Goal: Information Seeking & Learning: Learn about a topic

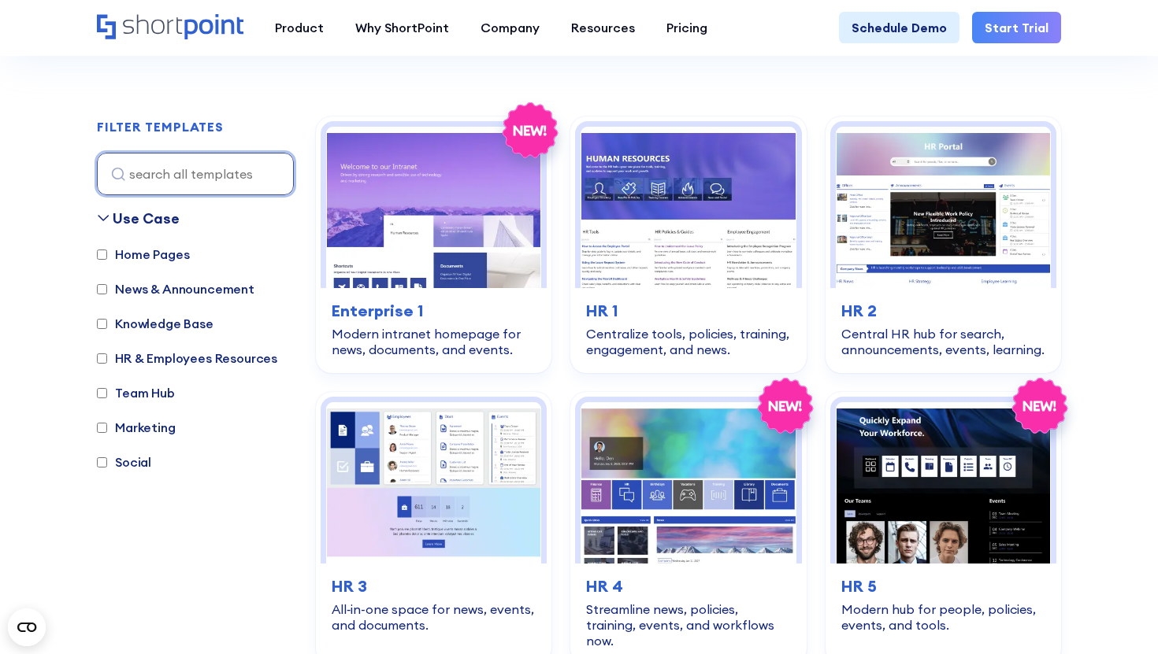
scroll to position [296, 0]
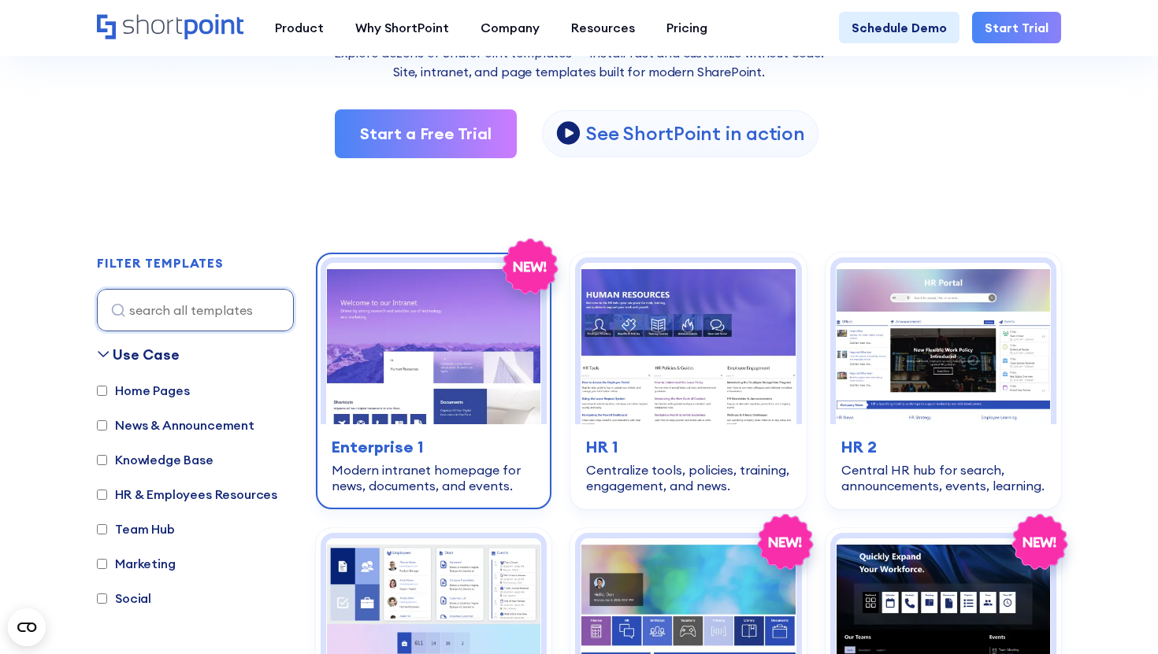
click at [421, 384] on img at bounding box center [433, 343] width 215 height 161
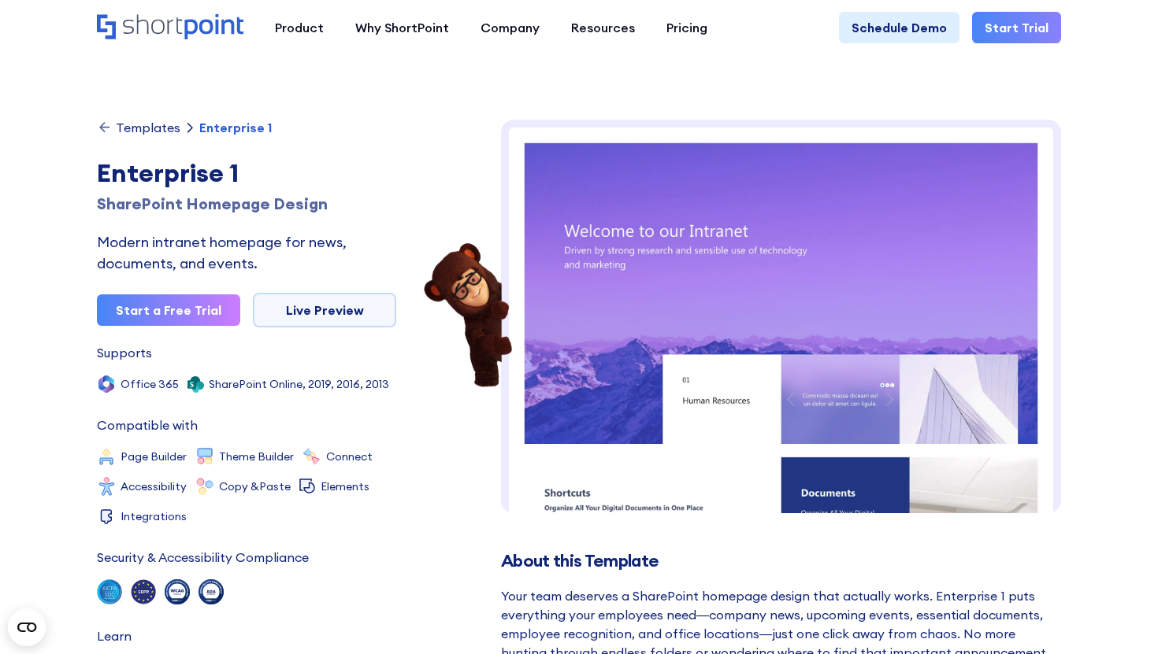
click at [335, 312] on link "Live Preview" at bounding box center [324, 310] width 143 height 35
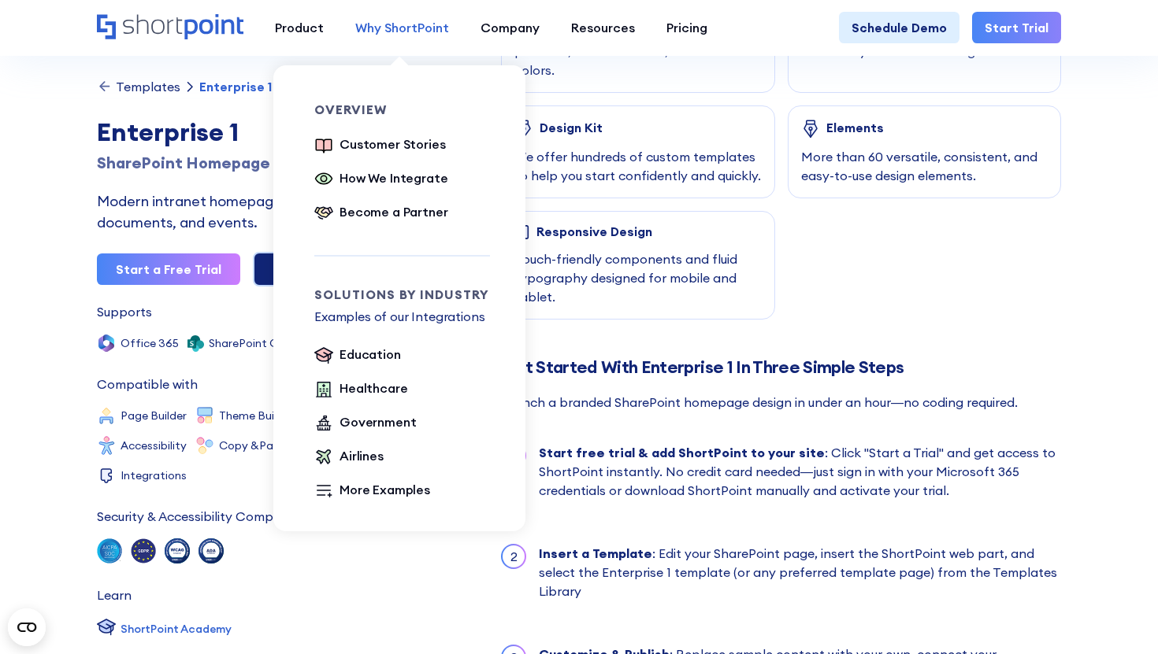
scroll to position [962, 0]
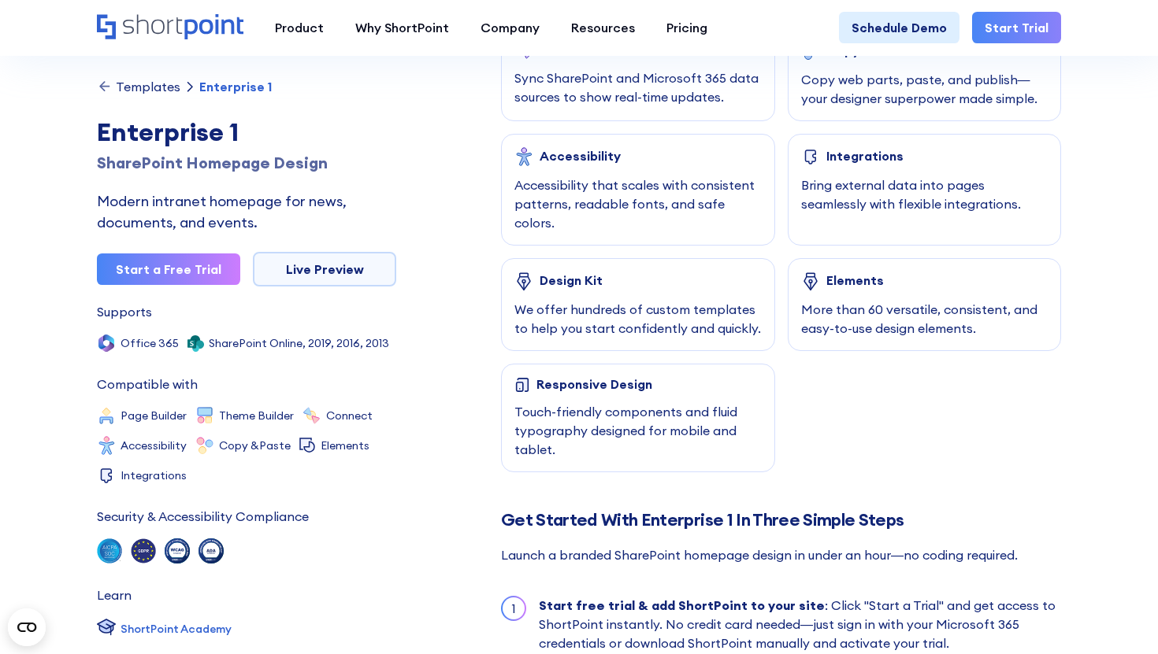
click at [153, 85] on div "Templates" at bounding box center [148, 86] width 65 height 13
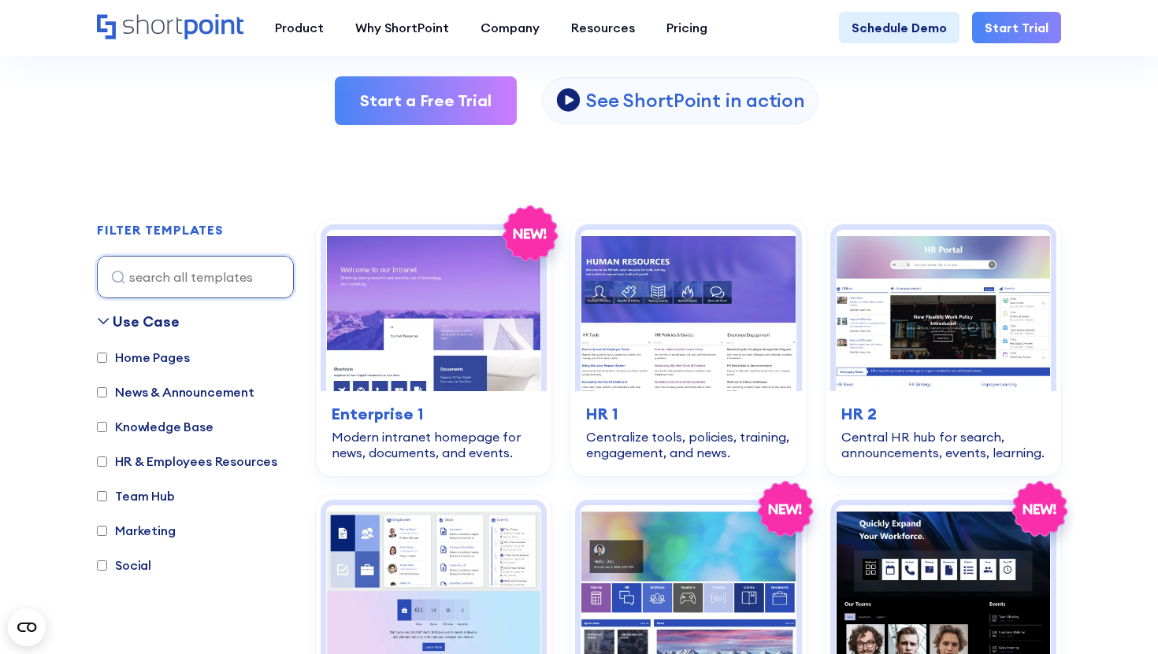
scroll to position [423, 0]
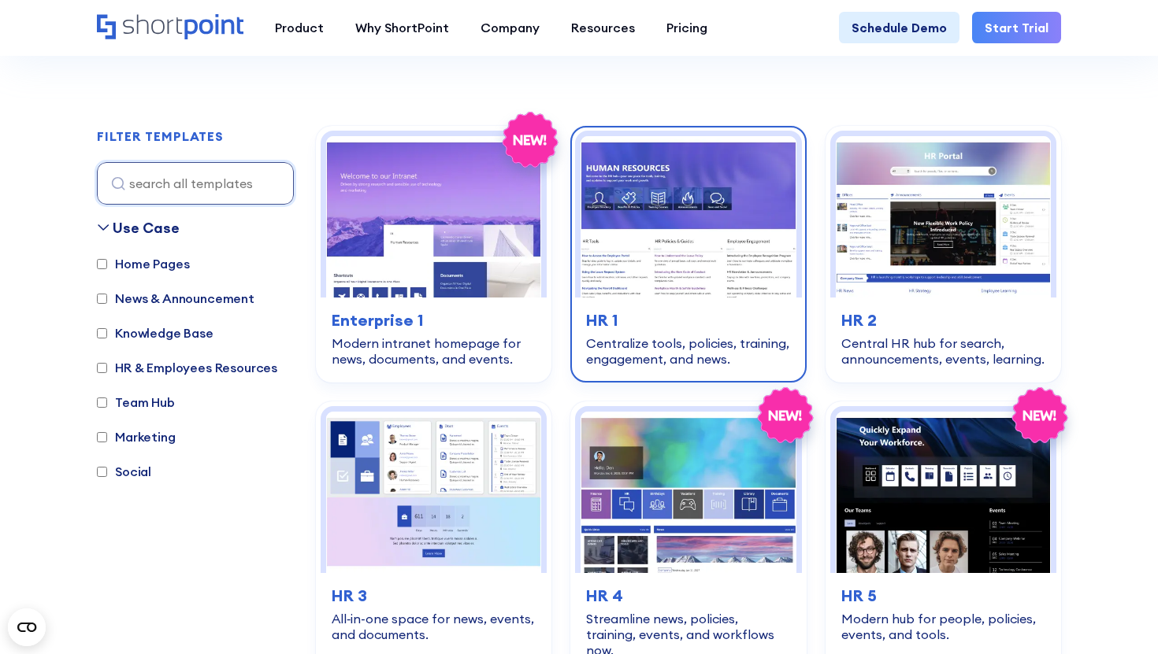
click at [702, 248] on img at bounding box center [687, 216] width 215 height 161
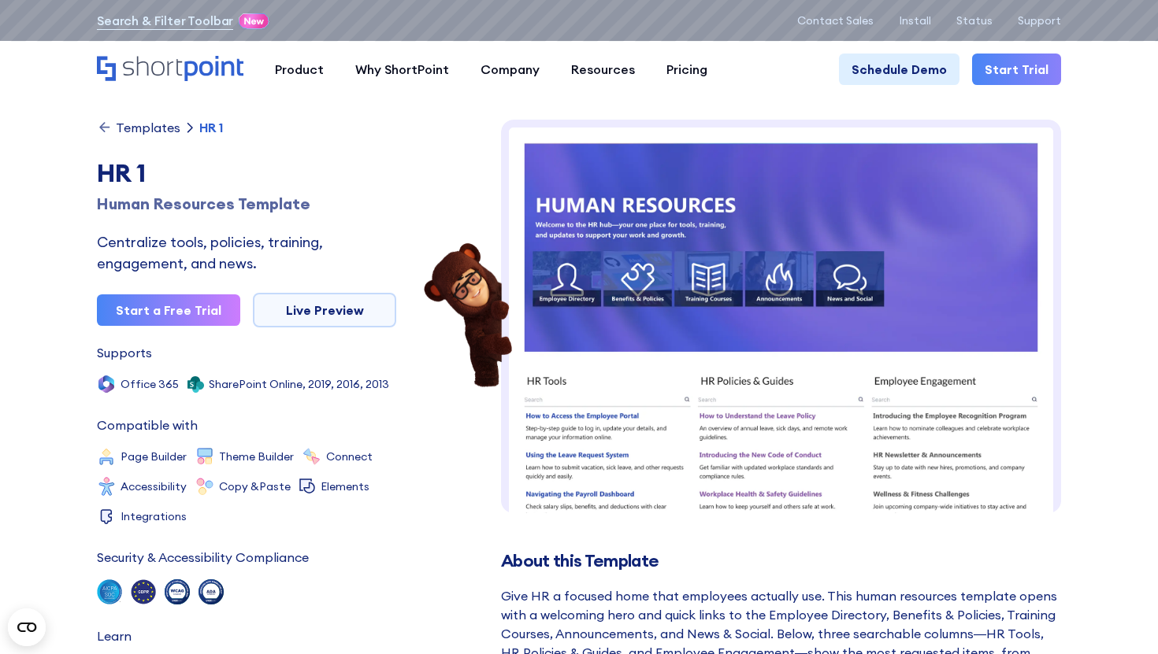
click at [161, 128] on div "Templates" at bounding box center [148, 127] width 65 height 13
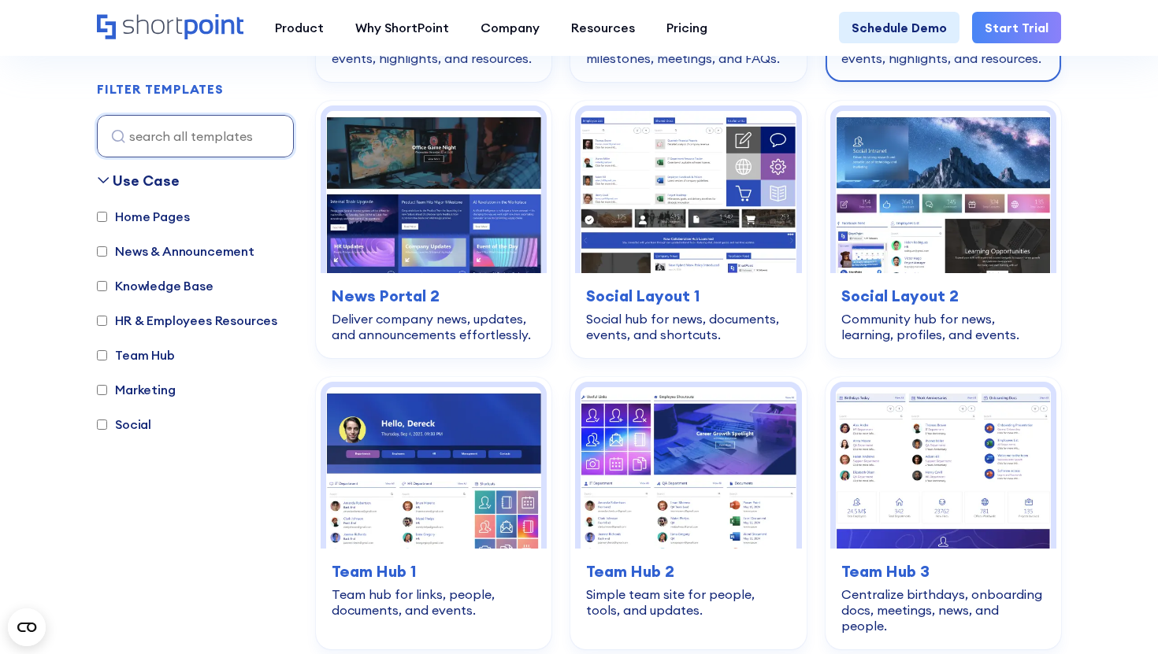
scroll to position [2137, 0]
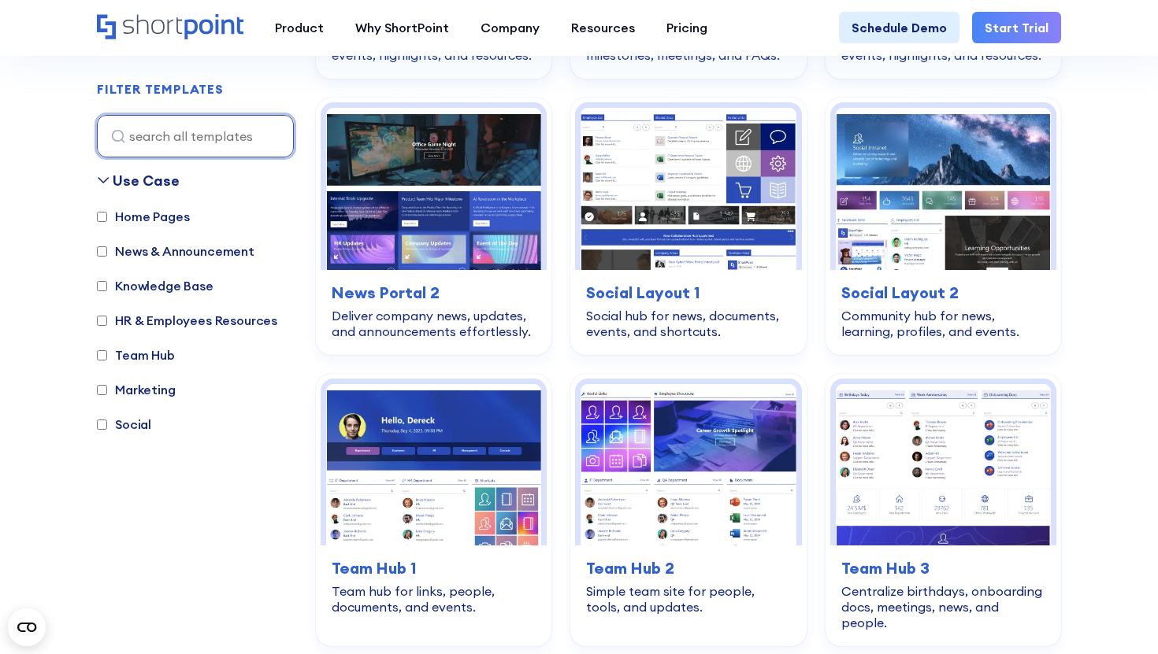
click at [221, 126] on input at bounding box center [195, 136] width 197 height 43
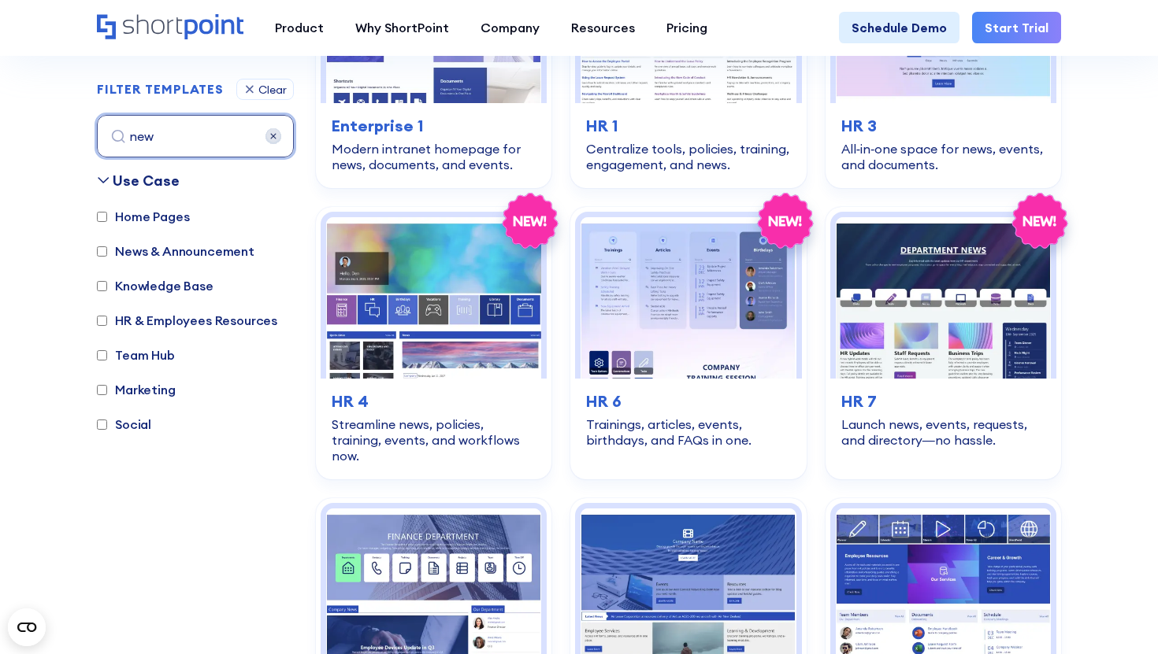
scroll to position [470, 0]
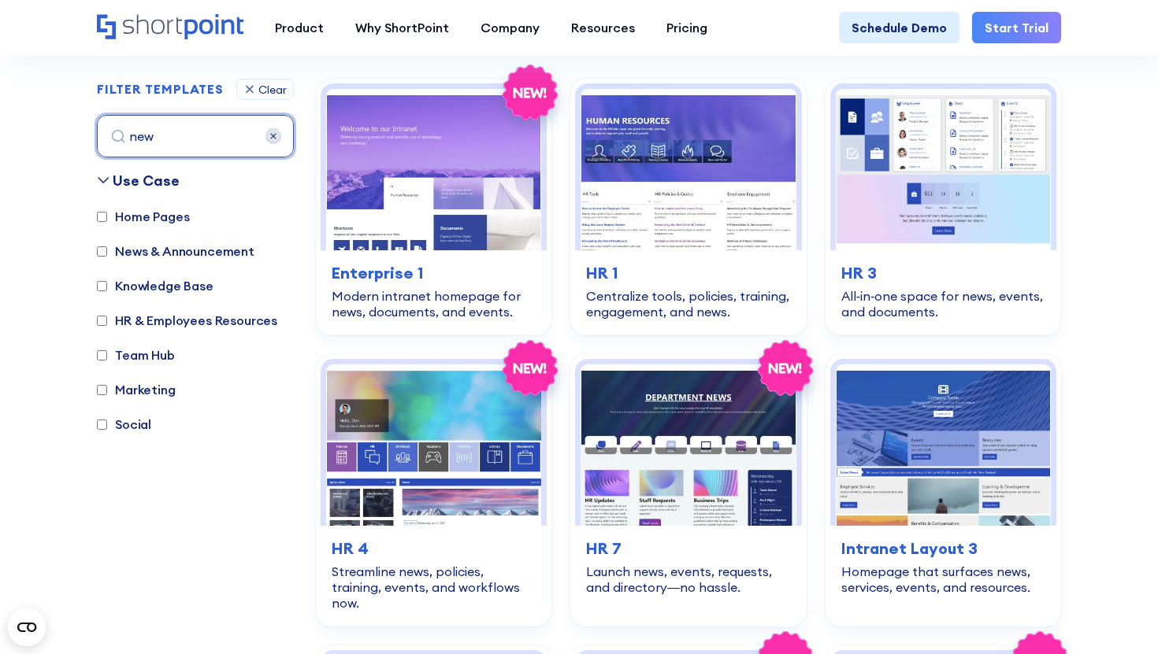
type input "news"
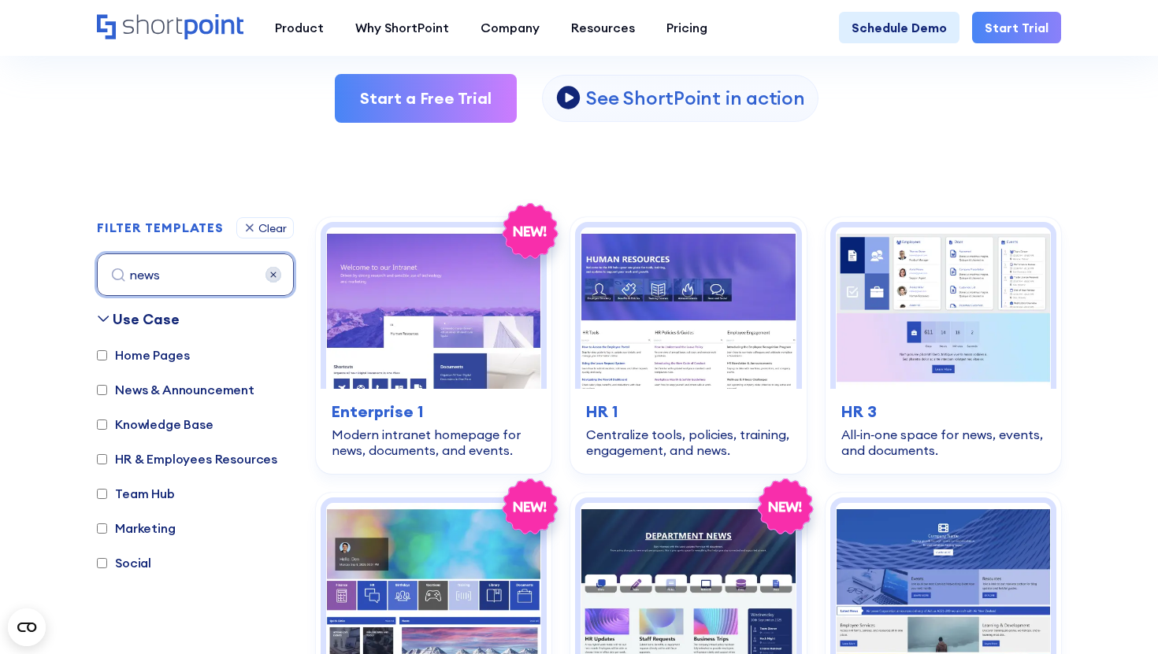
scroll to position [362, 0]
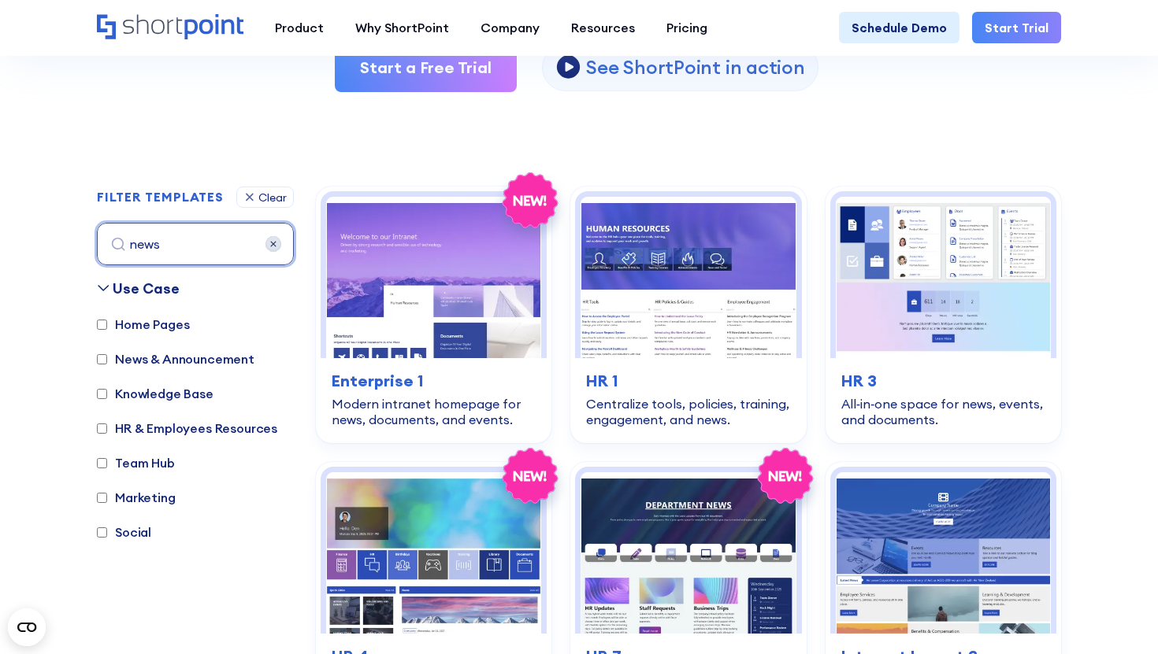
click at [217, 250] on input "news" at bounding box center [195, 244] width 197 height 43
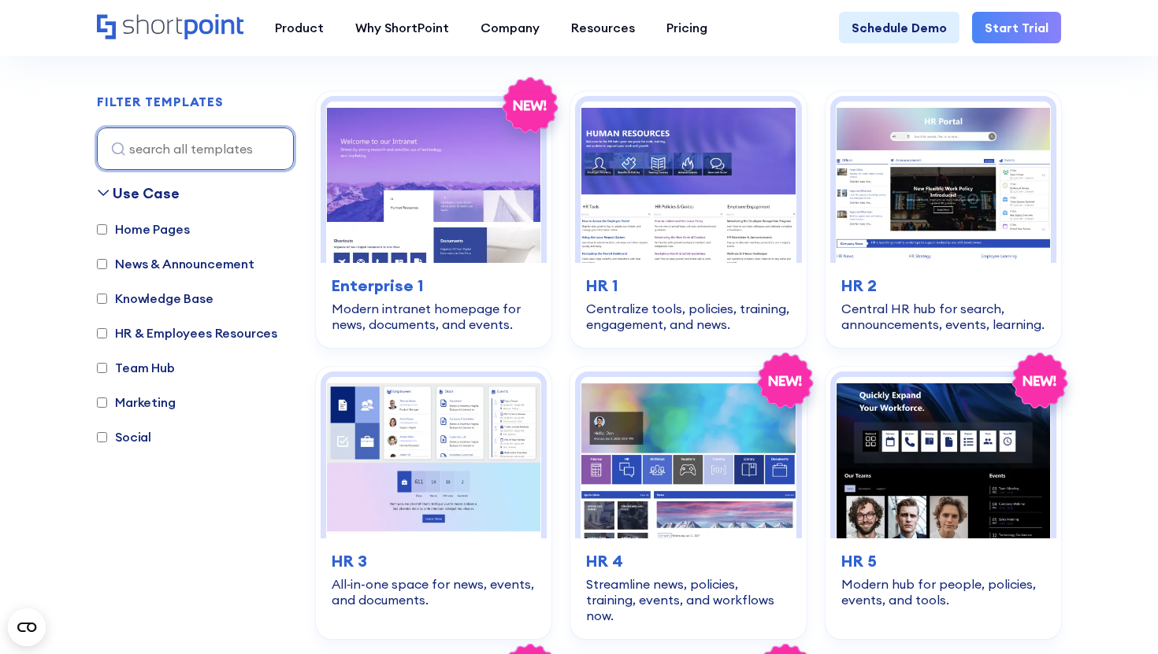
scroll to position [470, 0]
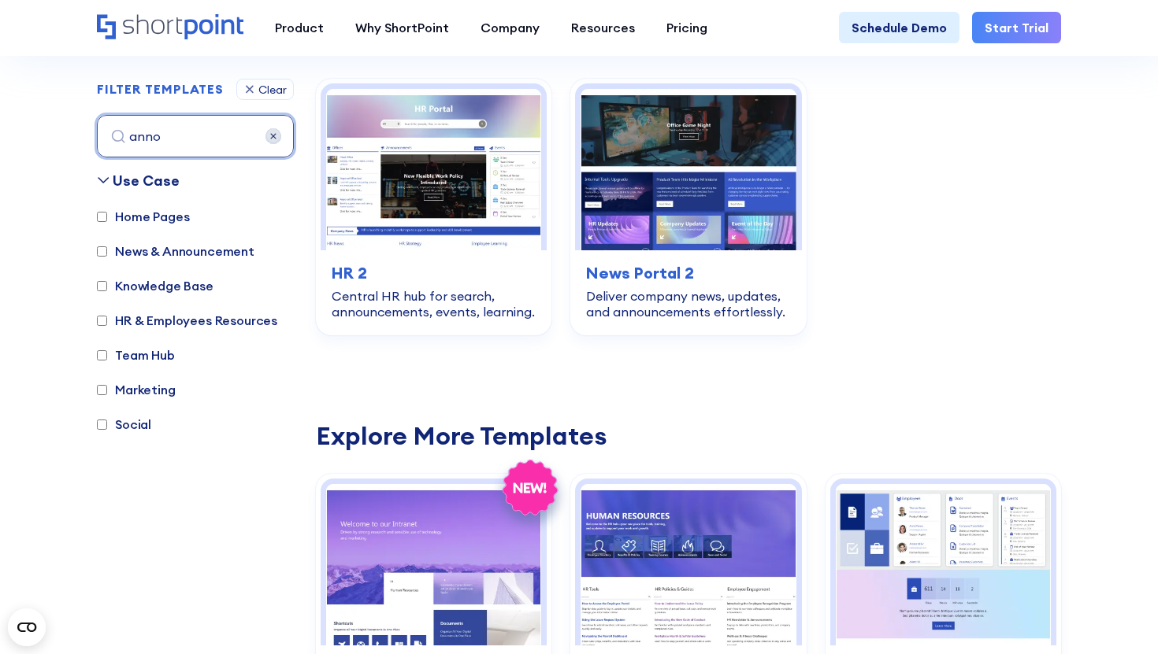
type input "annou"
click at [195, 135] on input "annou" at bounding box center [195, 136] width 197 height 43
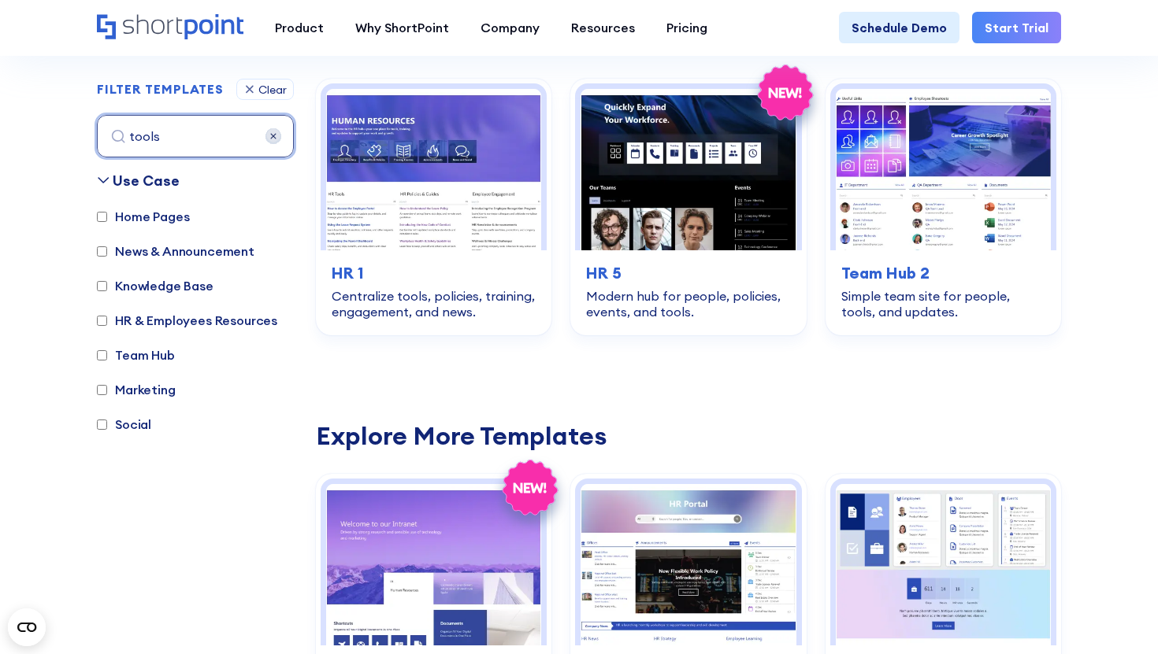
type input "tools"
click at [279, 88] on div "Clear" at bounding box center [272, 89] width 28 height 11
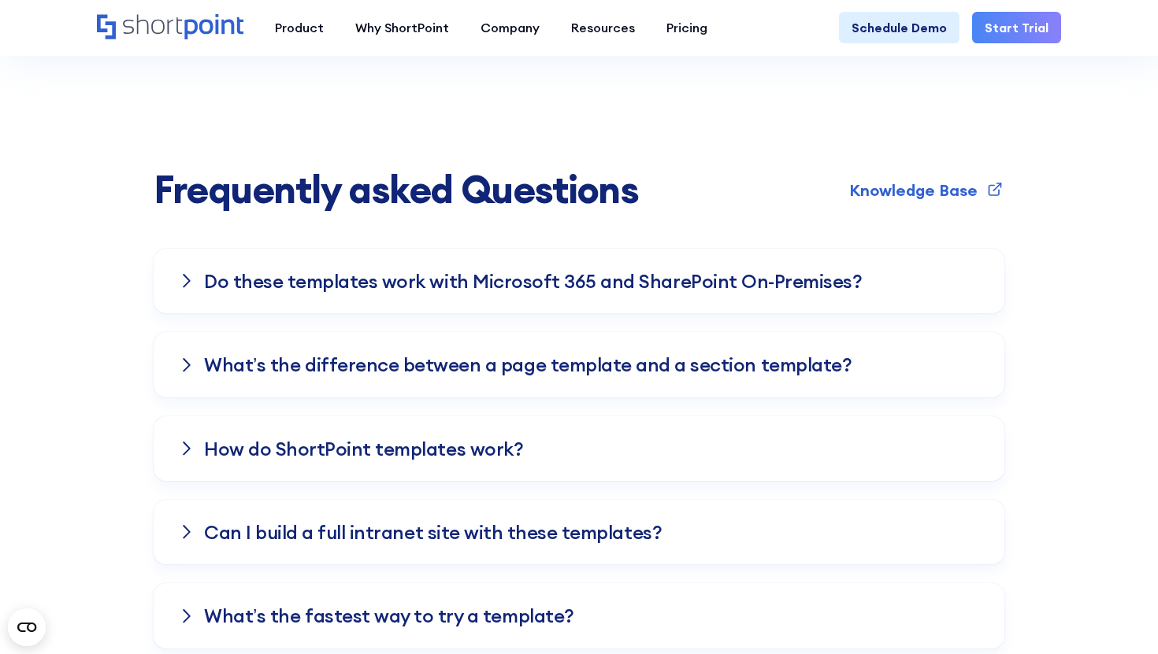
scroll to position [3104, 0]
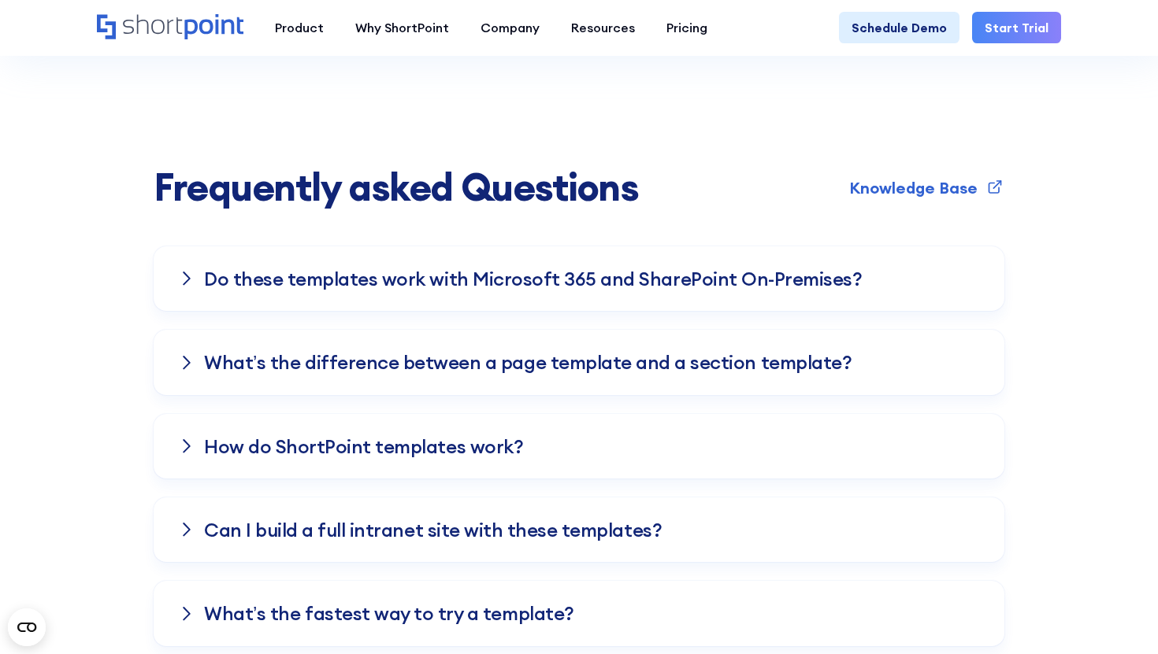
click at [282, 269] on h3 "Do these templates work with Microsoft 365 and SharePoint On-Premises?" at bounding box center [533, 279] width 658 height 20
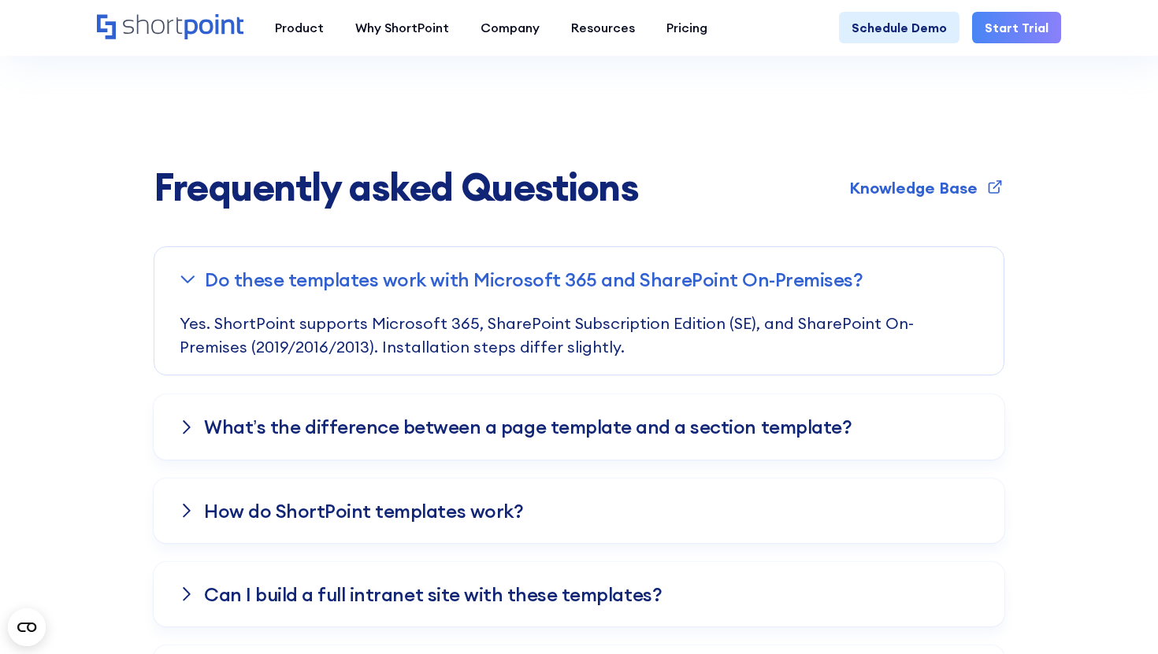
click at [277, 417] on h3 "What’s the difference between a page template and a section template?" at bounding box center [527, 427] width 647 height 20
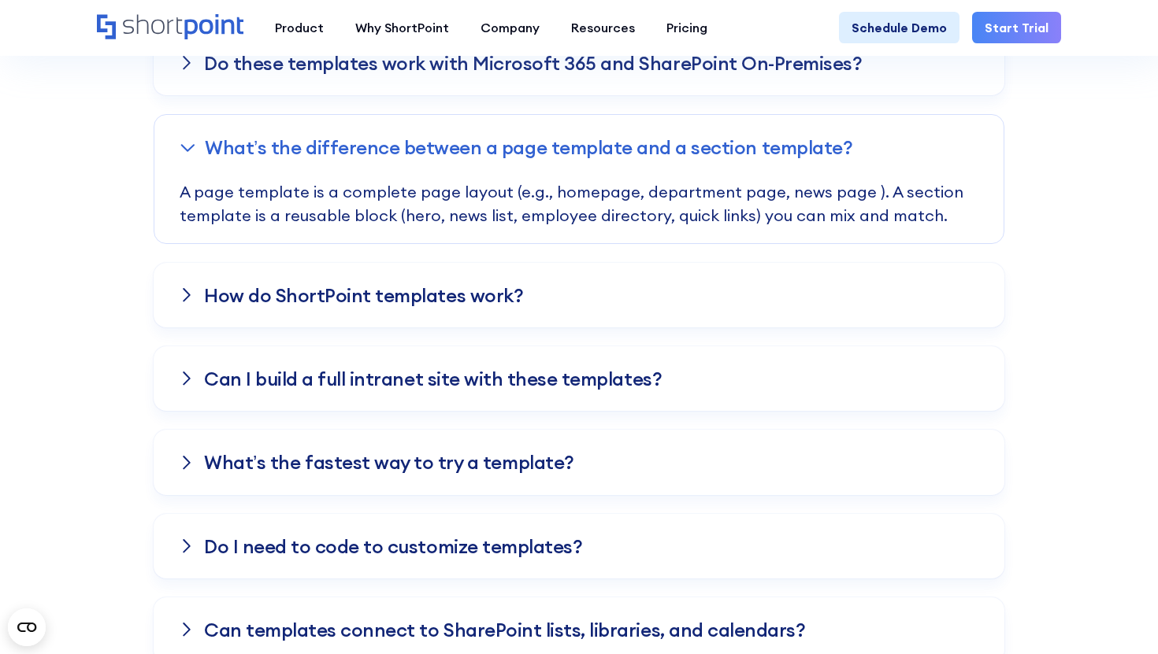
scroll to position [3321, 0]
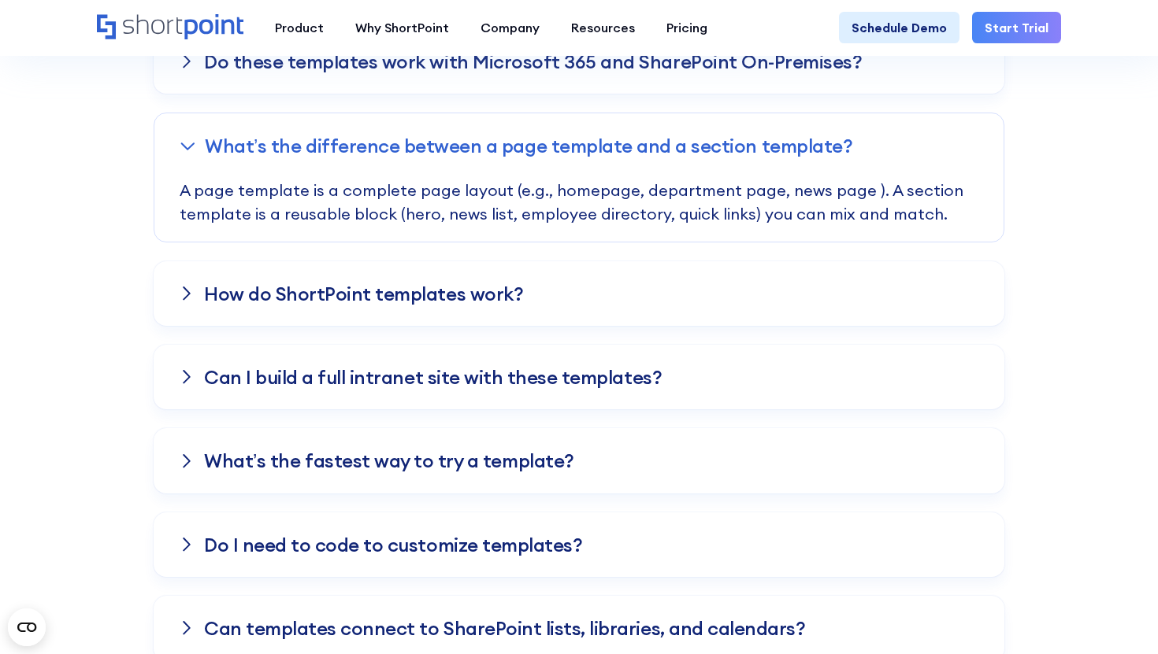
click at [339, 284] on h3 "How do ShortPoint templates work?" at bounding box center [363, 294] width 319 height 20
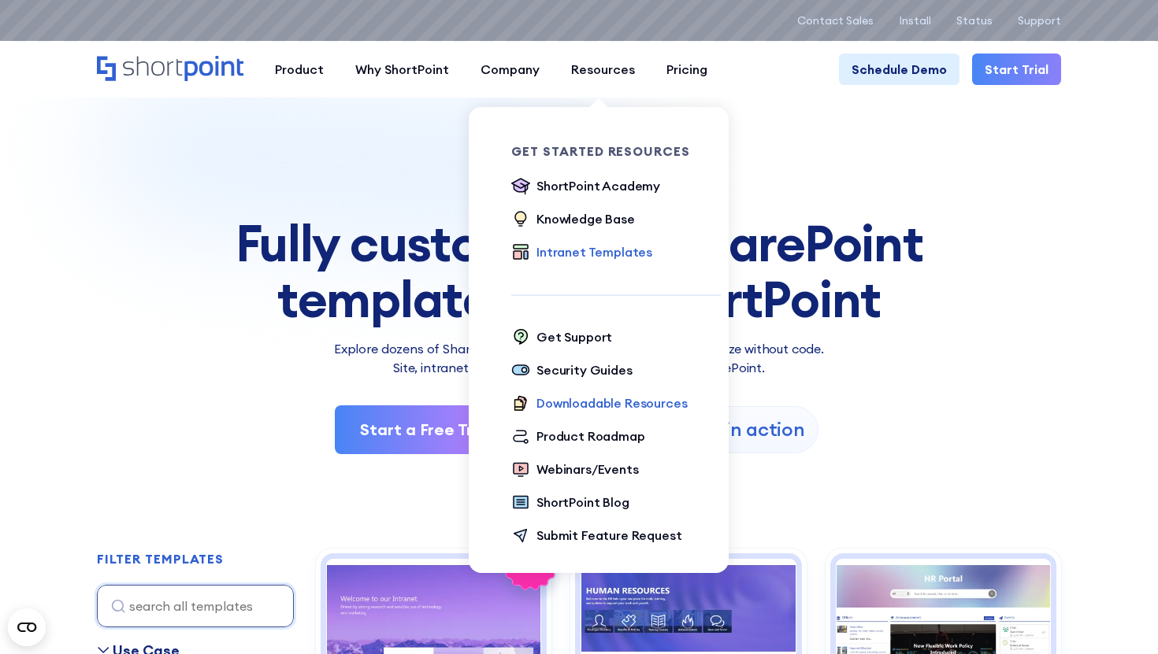
click at [602, 404] on div "Downloadable Resources" at bounding box center [611, 403] width 150 height 19
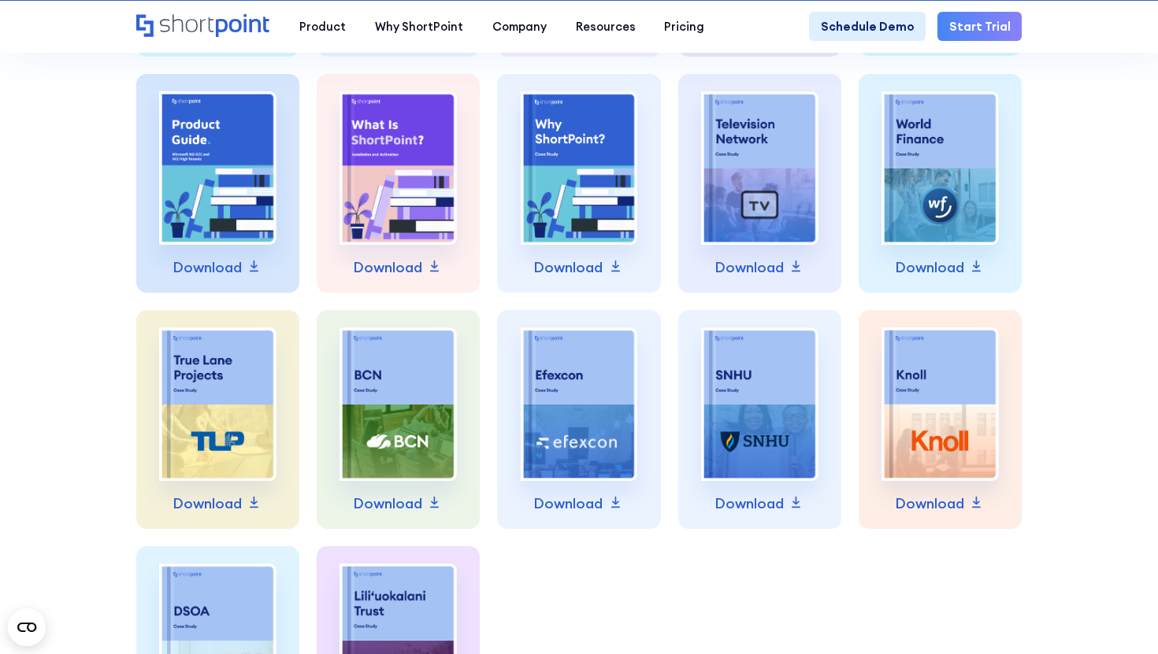
scroll to position [435, 0]
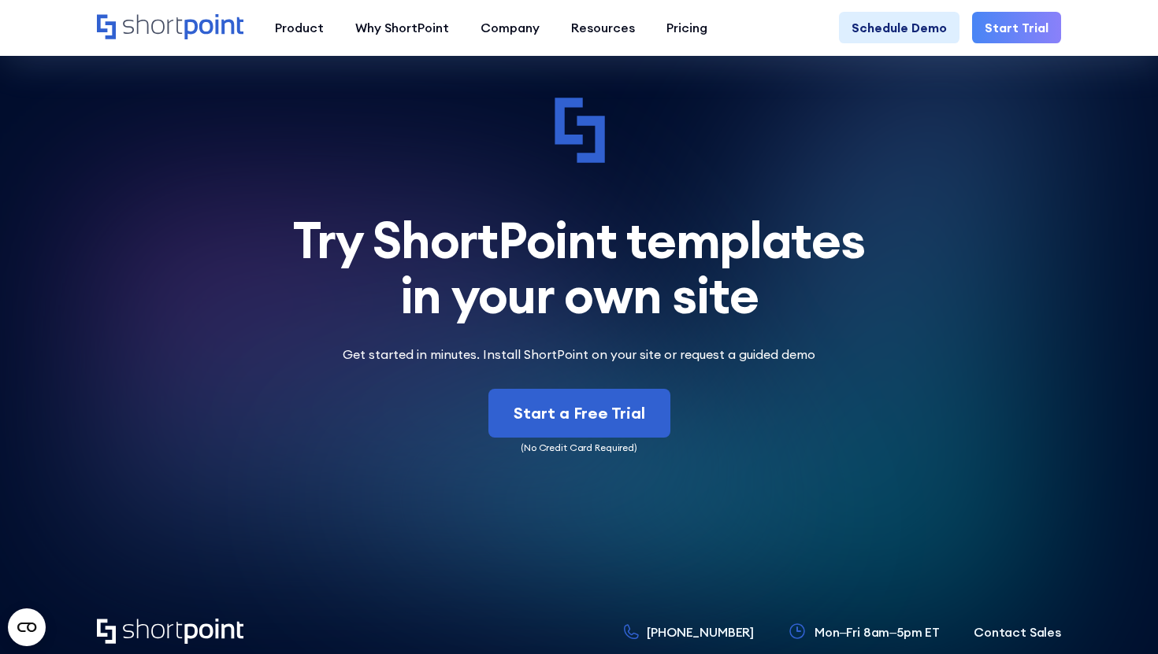
scroll to position [5194, 0]
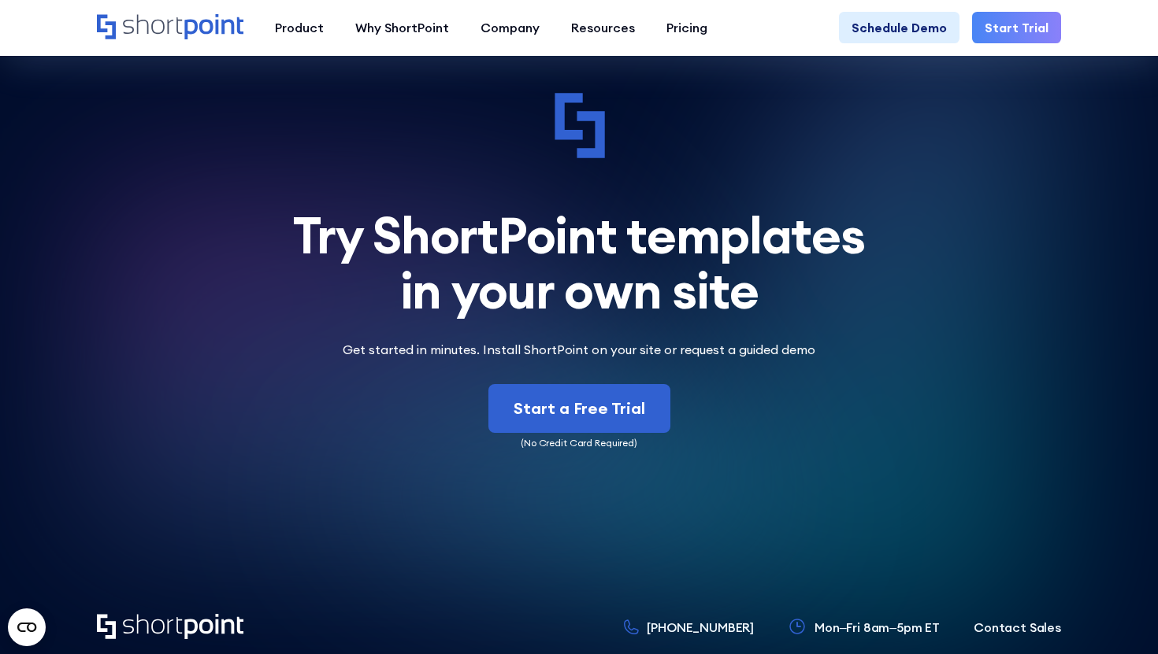
click at [744, 340] on p "Get started in minutes. Install ShortPoint on your site or request a guided demo" at bounding box center [578, 349] width 491 height 19
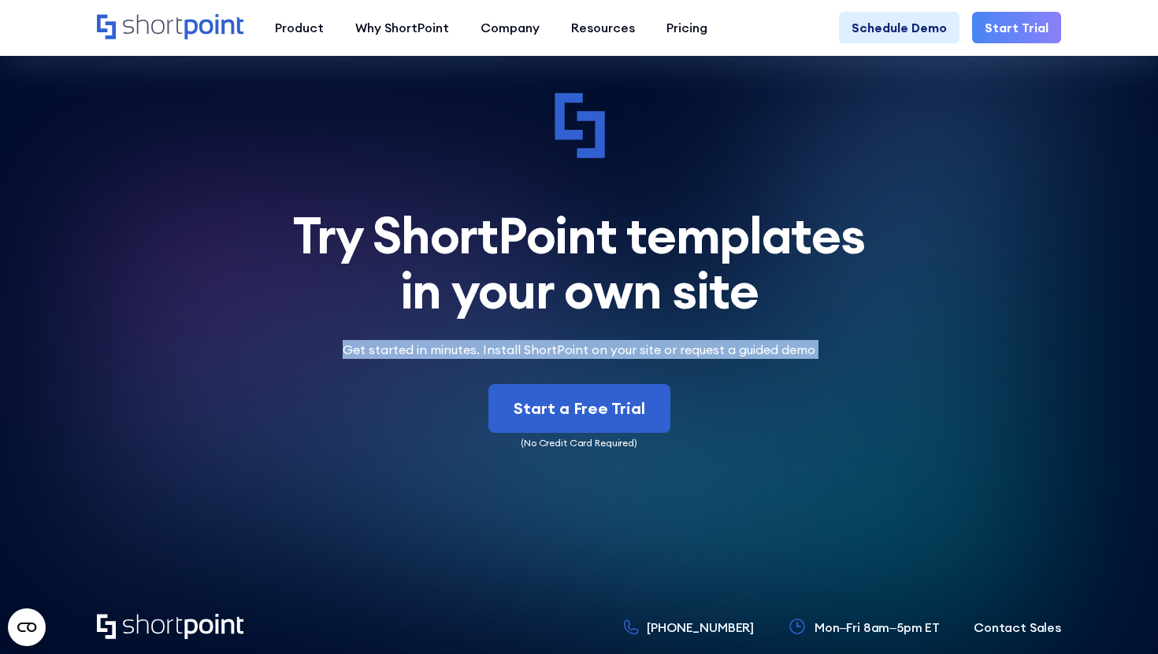
click at [744, 340] on p "Get started in minutes. Install ShortPoint on your site or request a guided demo" at bounding box center [578, 349] width 491 height 19
copy p "Get started in minutes. Install ShortPoint on your site or request a guided demo"
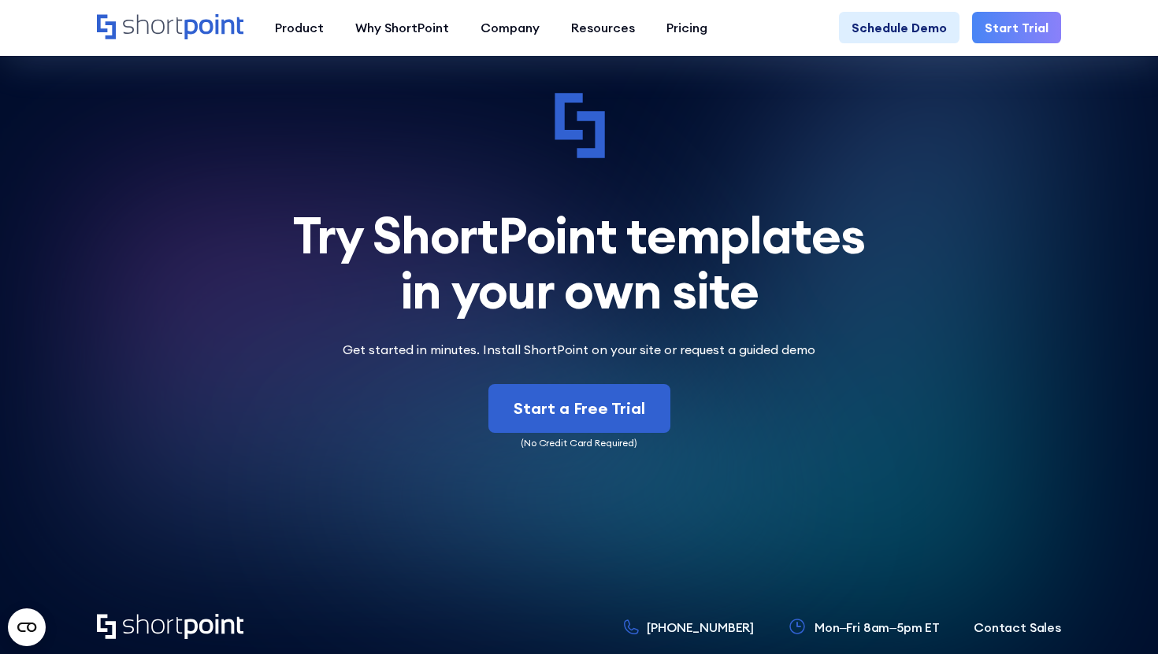
click at [988, 220] on div "Try ShortPoint templates in your own site" at bounding box center [579, 263] width 964 height 111
click at [500, 208] on div "Try ShortPoint templates in your own site" at bounding box center [579, 263] width 964 height 111
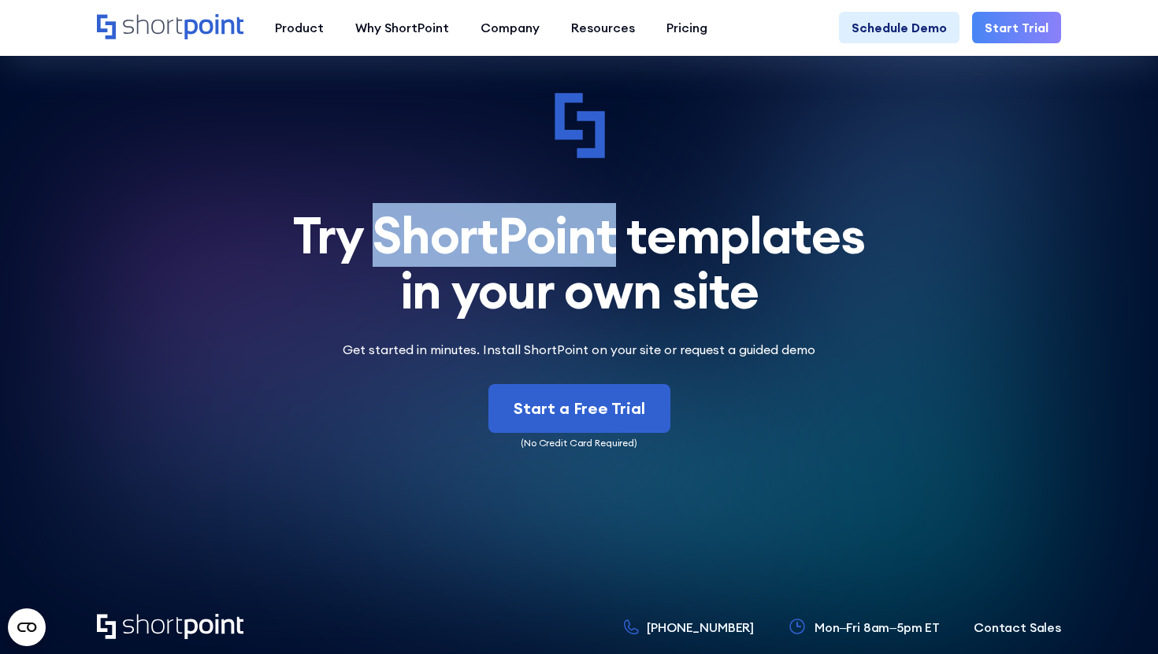
click at [500, 208] on div "Try ShortPoint templates in your own site" at bounding box center [579, 263] width 964 height 111
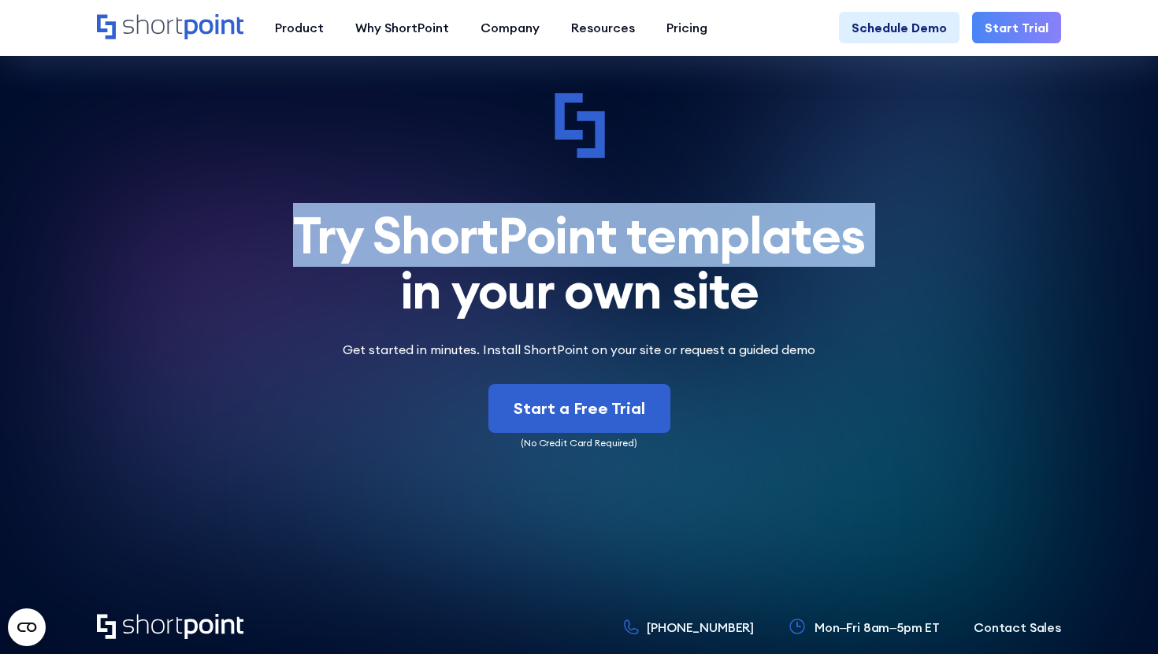
click at [500, 208] on div "Try ShortPoint templates in your own site" at bounding box center [579, 263] width 964 height 111
copy div "Try ShortPoint templates"
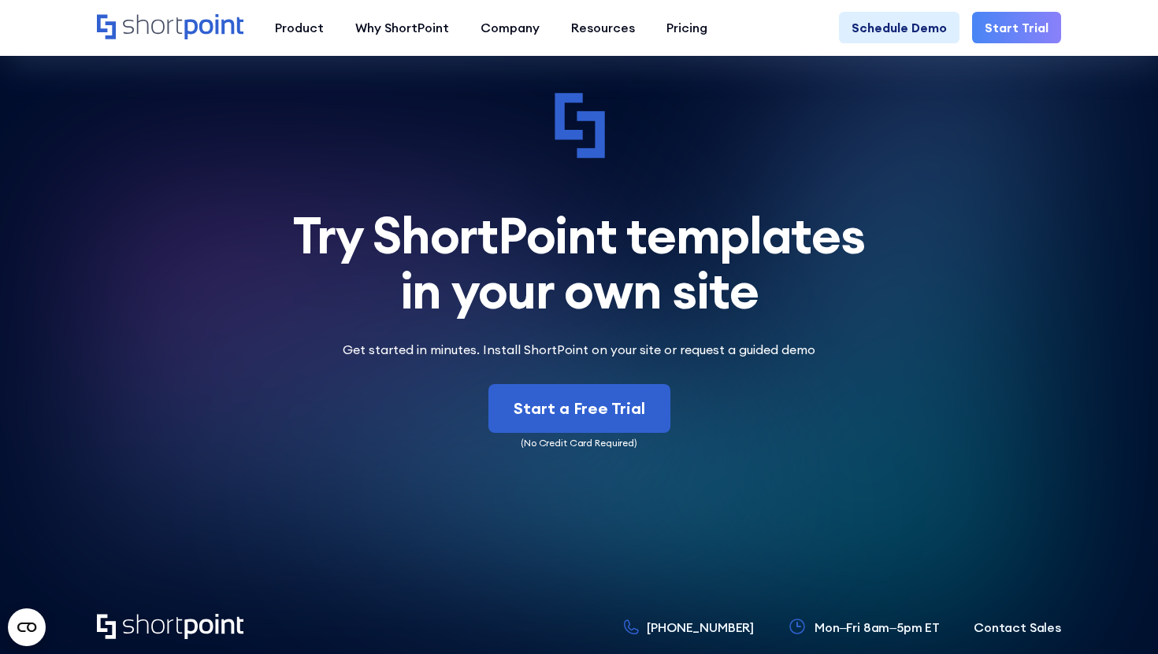
click at [610, 223] on div "Try ShortPoint templates in your own site" at bounding box center [579, 263] width 964 height 111
drag, startPoint x: 769, startPoint y: 240, endPoint x: 302, endPoint y: 171, distance: 472.9
click at [302, 208] on div "Try ShortPoint templates in your own site" at bounding box center [579, 263] width 964 height 111
copy div "Try ShortPoint templates in your own site"
click at [844, 271] on div "Try ShortPoint templates in your own site" at bounding box center [579, 263] width 964 height 111
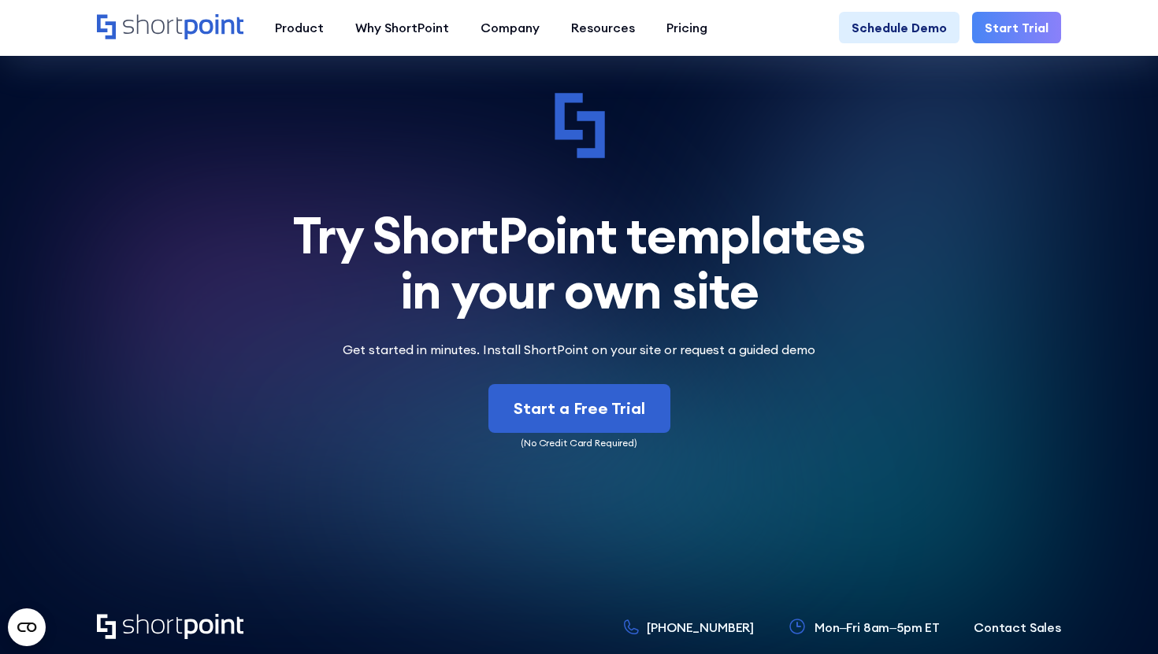
click at [773, 340] on p "Get started in minutes. Install ShortPoint on your site or request a guided demo" at bounding box center [578, 349] width 491 height 19
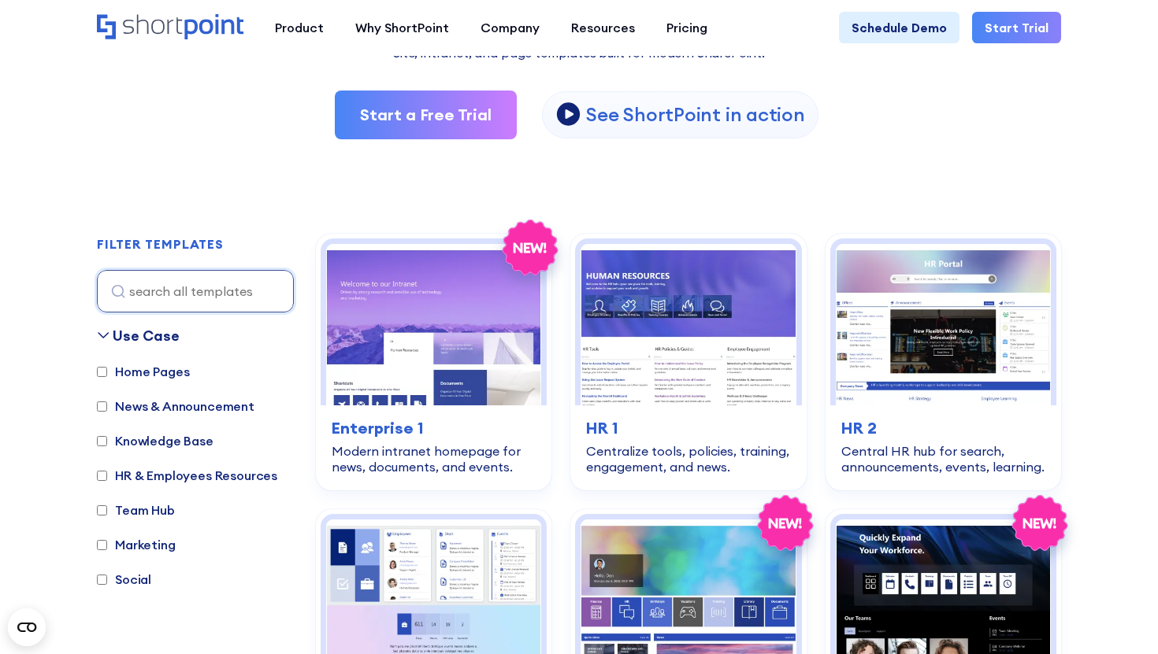
scroll to position [0, 0]
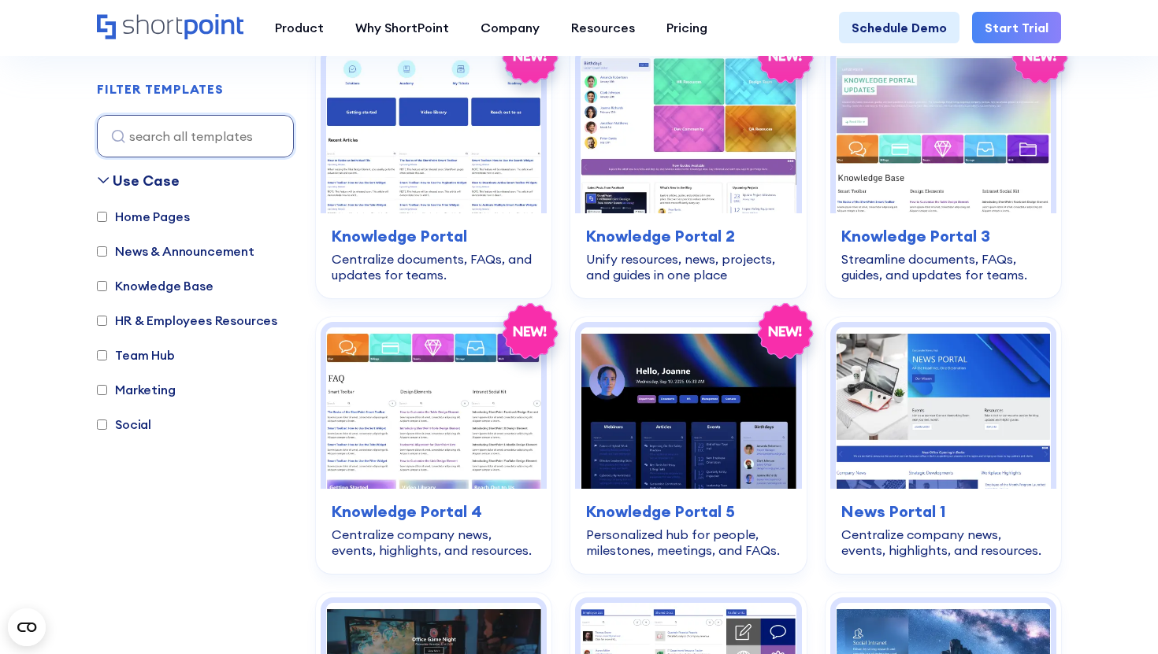
click at [228, 250] on label "News & Announcement" at bounding box center [176, 251] width 158 height 19
click at [107, 250] on input "News & Announcement" at bounding box center [102, 251] width 10 height 10
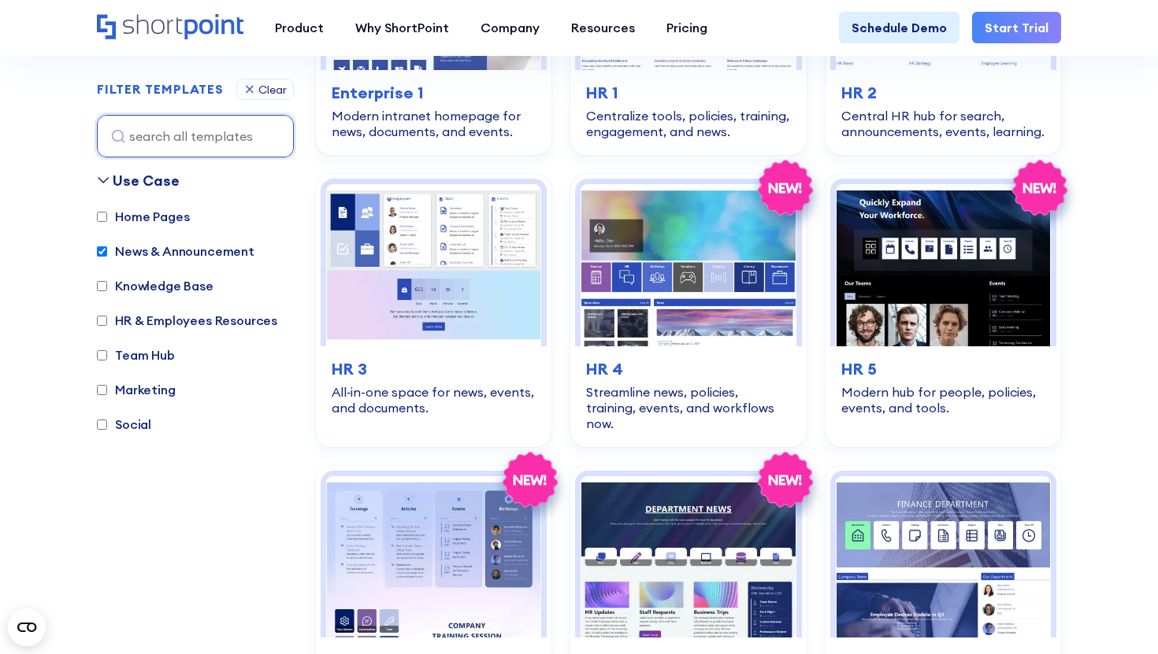
scroll to position [1351, 0]
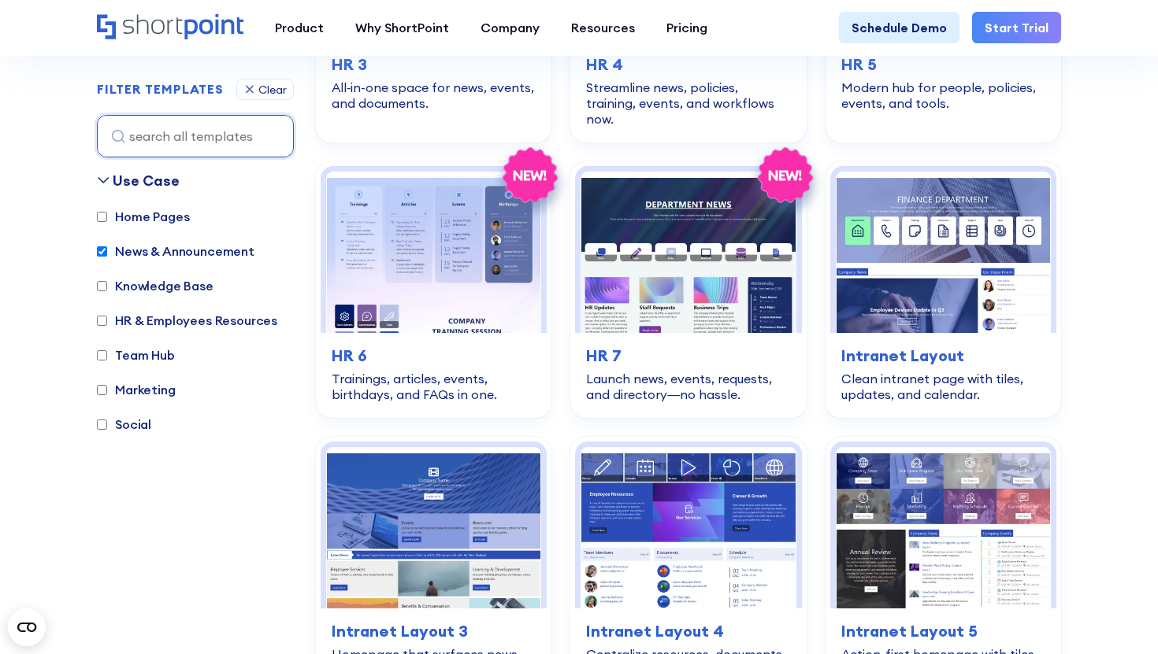
click at [210, 255] on label "News & Announcement" at bounding box center [176, 251] width 158 height 19
click at [107, 255] on input "News & Announcement" at bounding box center [102, 251] width 10 height 10
checkbox input "false"
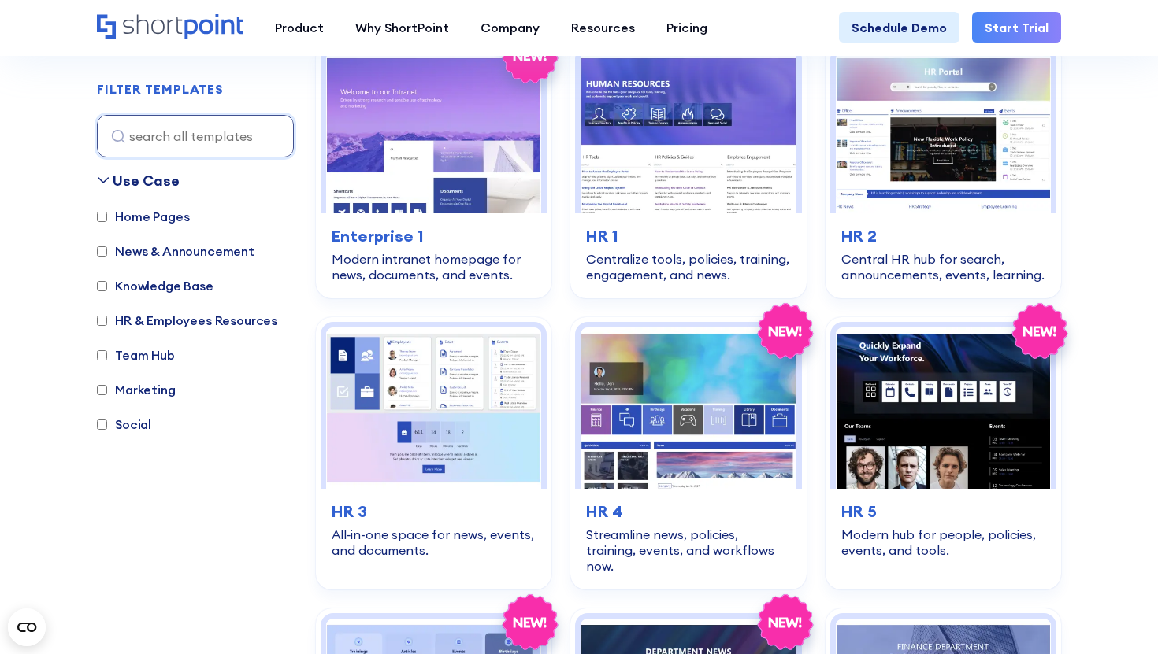
scroll to position [470, 0]
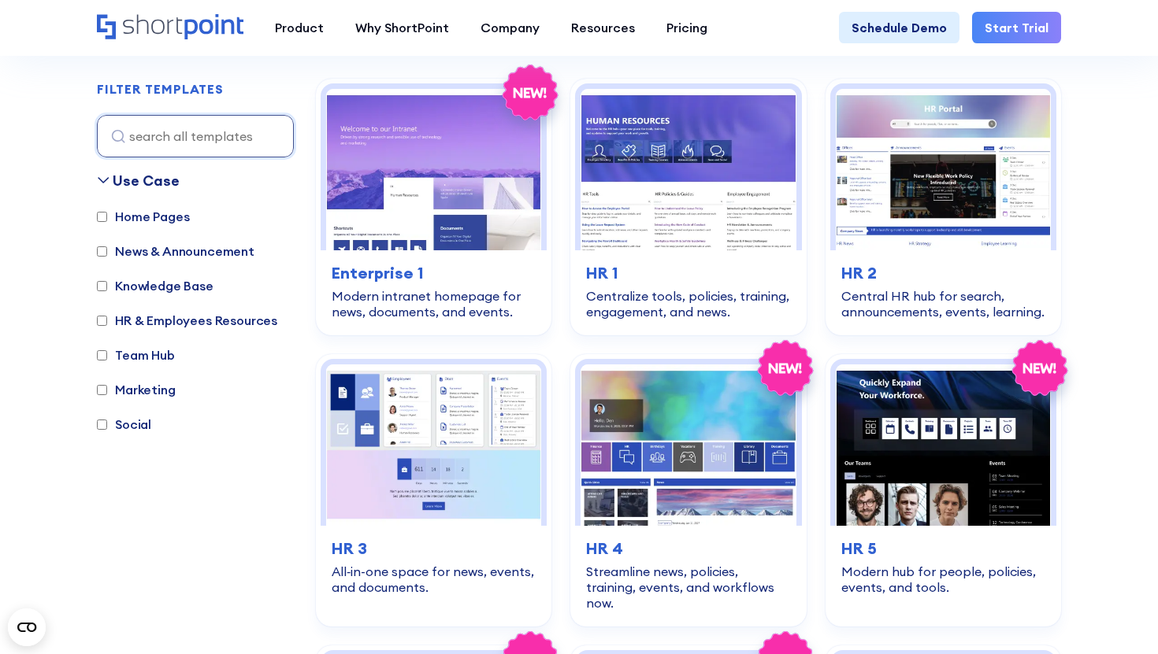
click at [180, 284] on label "Knowledge Base" at bounding box center [155, 285] width 117 height 19
click at [107, 284] on input "Knowledge Base" at bounding box center [102, 286] width 10 height 10
checkbox input "true"
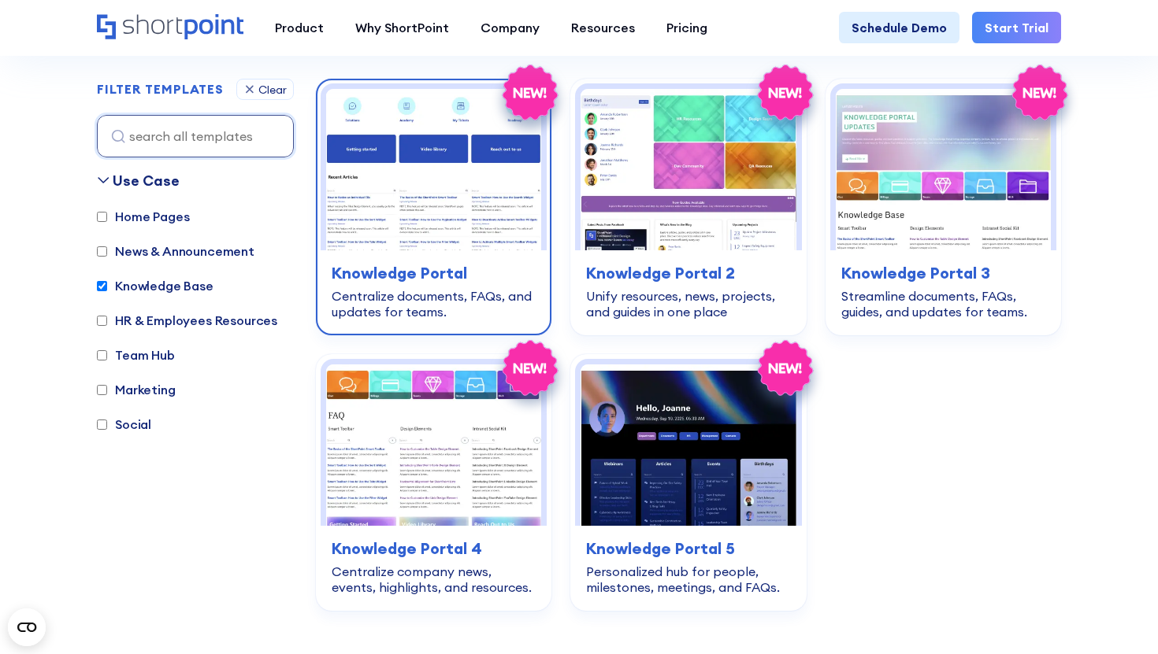
click at [467, 217] on img at bounding box center [433, 169] width 215 height 161
click at [499, 272] on h3 "Knowledge Portal" at bounding box center [434, 273] width 204 height 24
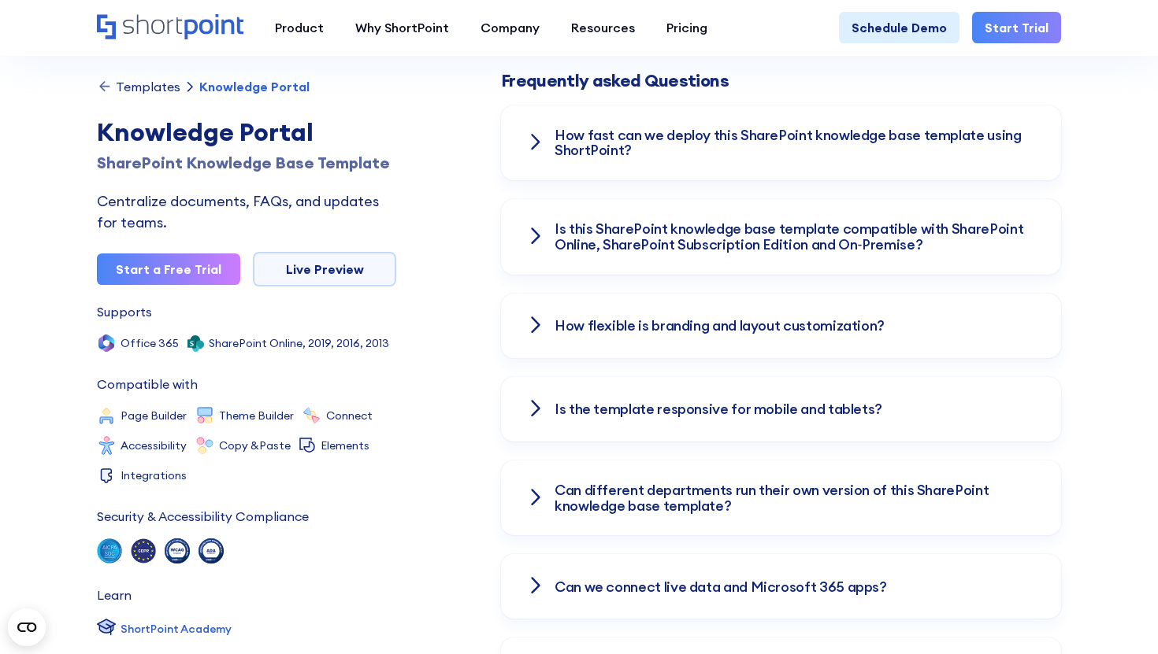
scroll to position [2204, 0]
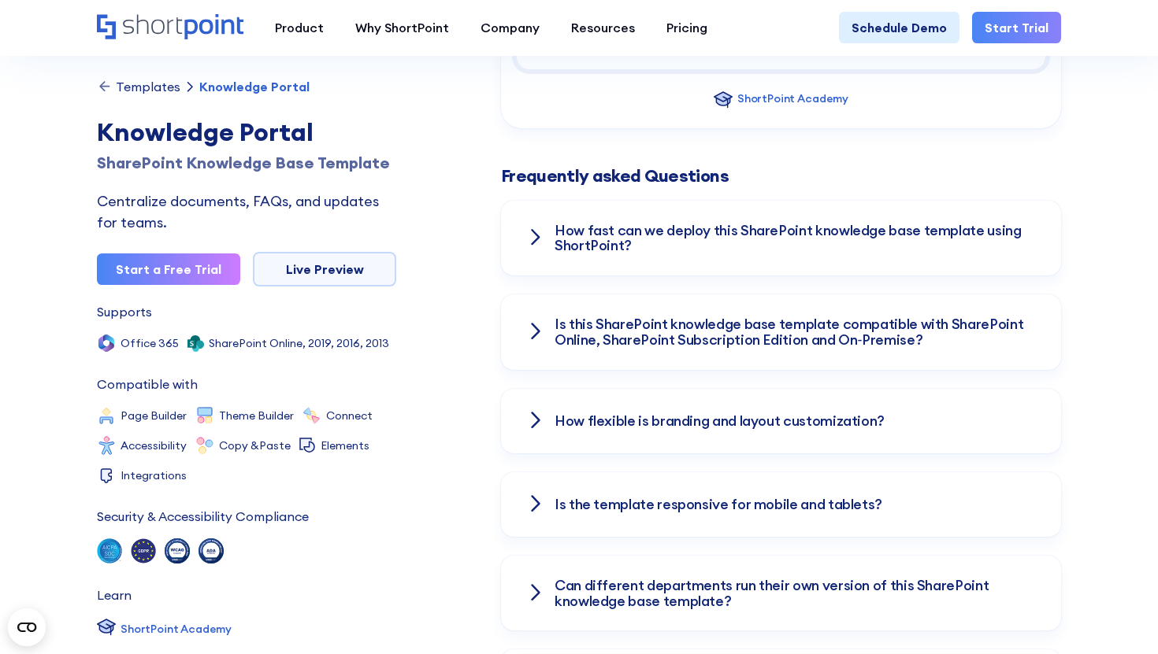
click at [655, 240] on h3 "How fast can we deploy this SharePoint knowledge base template using ShortPoint?" at bounding box center [794, 239] width 481 height 32
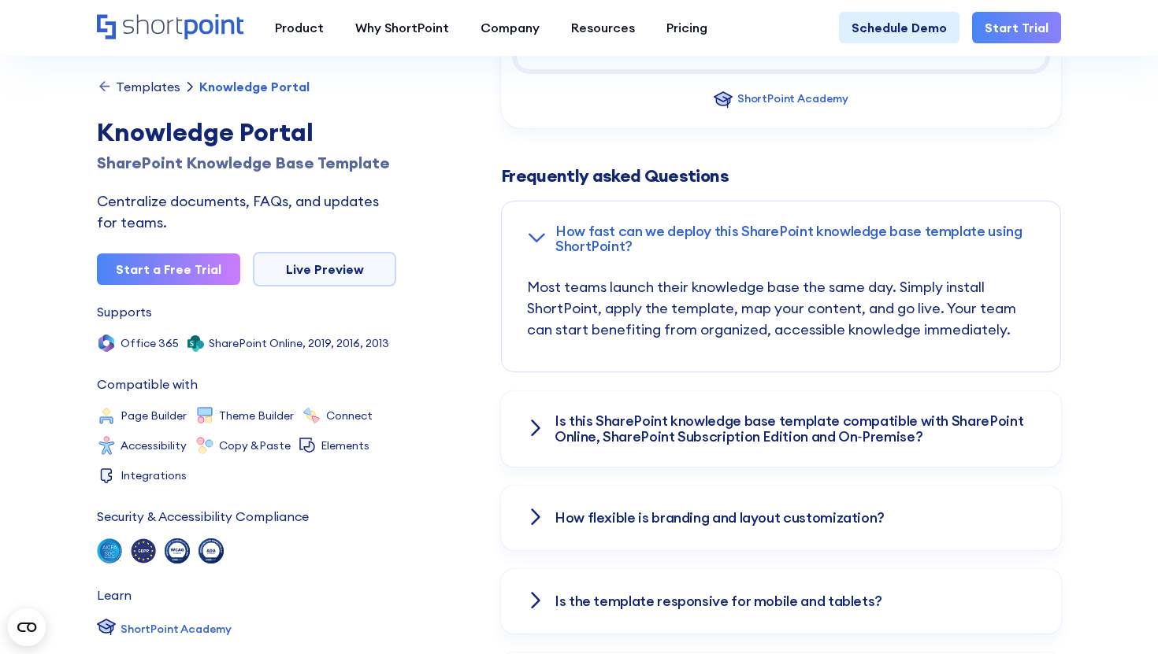
click at [1044, 176] on div "Frequently asked Questions" at bounding box center [781, 175] width 560 height 19
click at [733, 518] on h3 "How flexible is branding and layout customization?" at bounding box center [719, 518] width 330 height 16
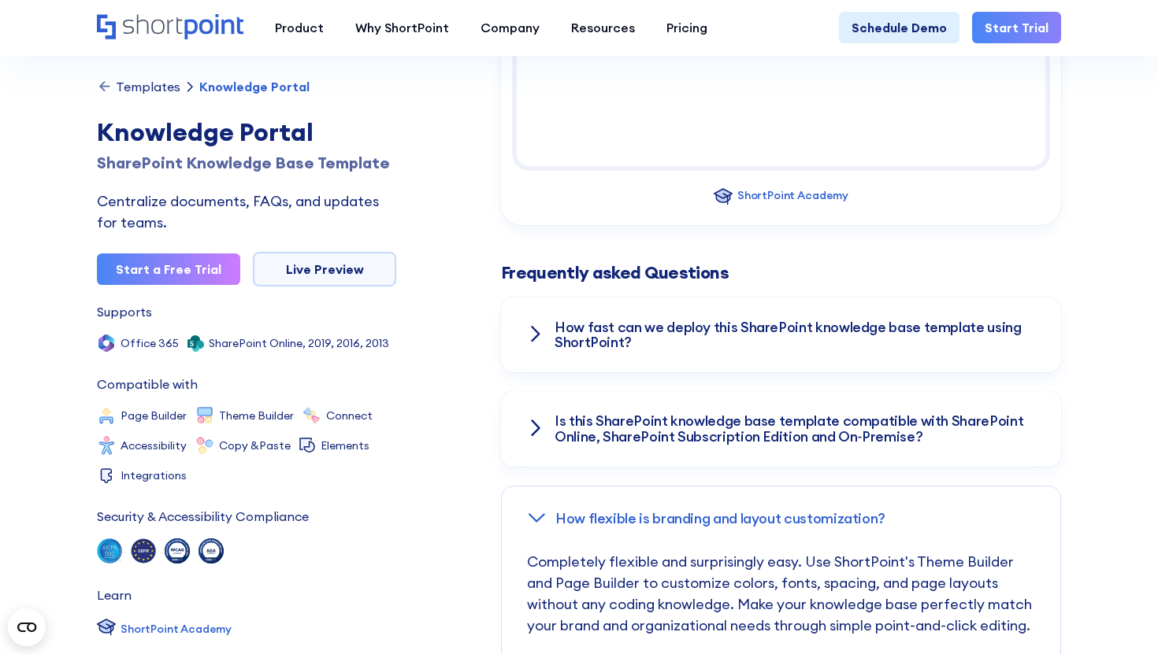
scroll to position [2107, 0]
